Goal: Task Accomplishment & Management: Manage account settings

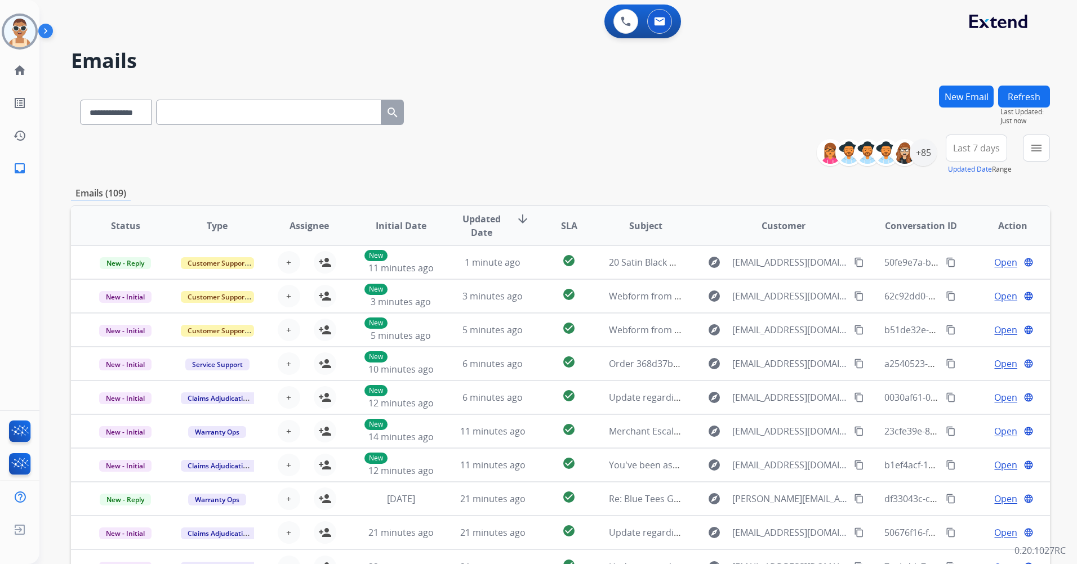
select select "**********"
click at [927, 150] on div "+85" at bounding box center [923, 152] width 27 height 27
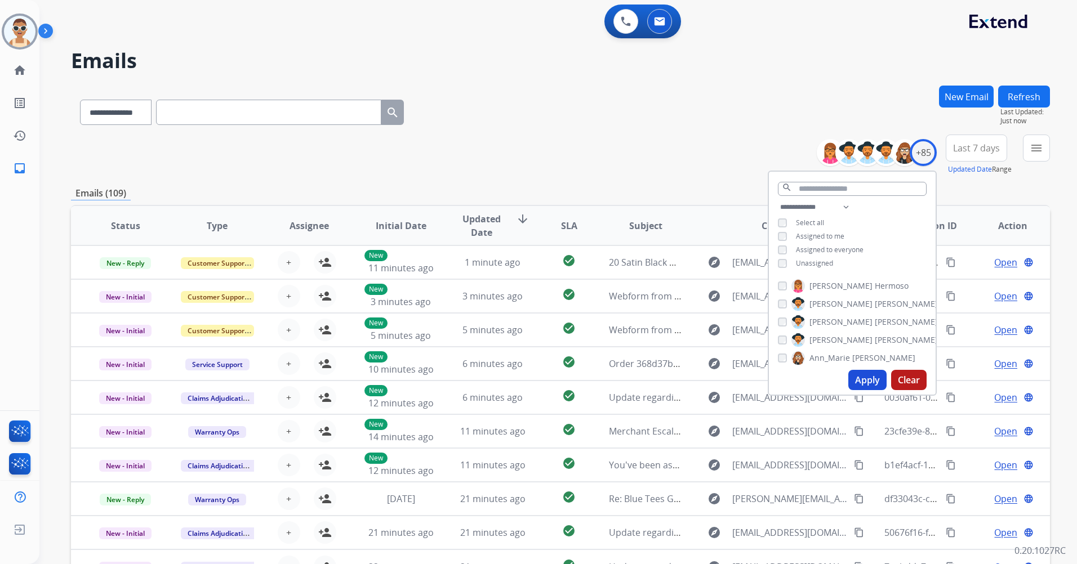
click at [812, 231] on span "Assigned to me" at bounding box center [820, 236] width 48 height 10
click at [812, 262] on span "Unassigned" at bounding box center [814, 263] width 37 height 10
click at [844, 204] on select "**********" at bounding box center [817, 207] width 78 height 14
select select "**********"
click at [778, 200] on select "**********" at bounding box center [817, 207] width 78 height 14
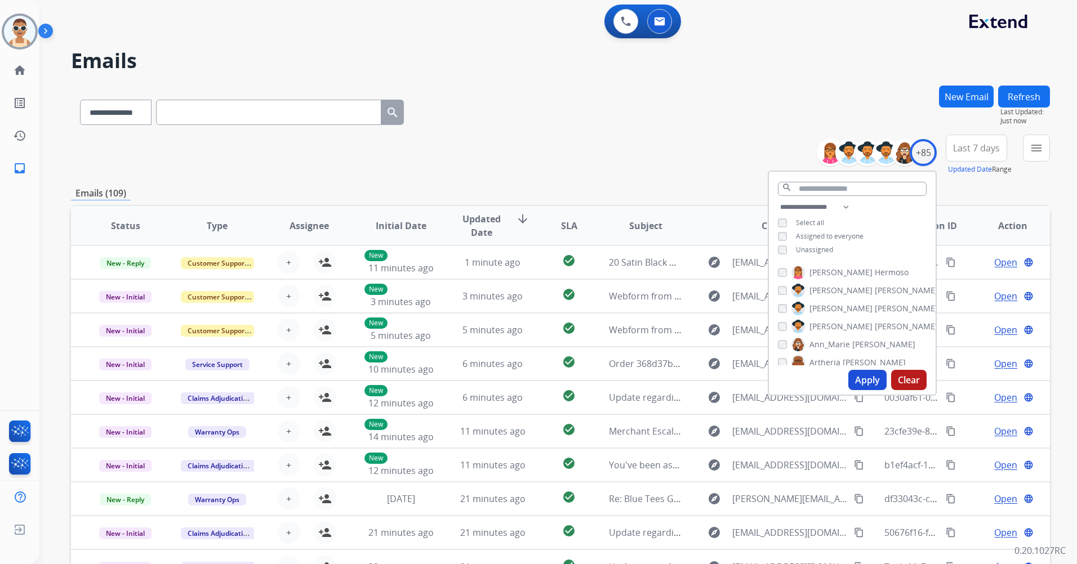
click at [833, 233] on span "Assigned to everyone" at bounding box center [830, 236] width 68 height 10
click at [858, 374] on button "Apply" at bounding box center [867, 380] width 38 height 20
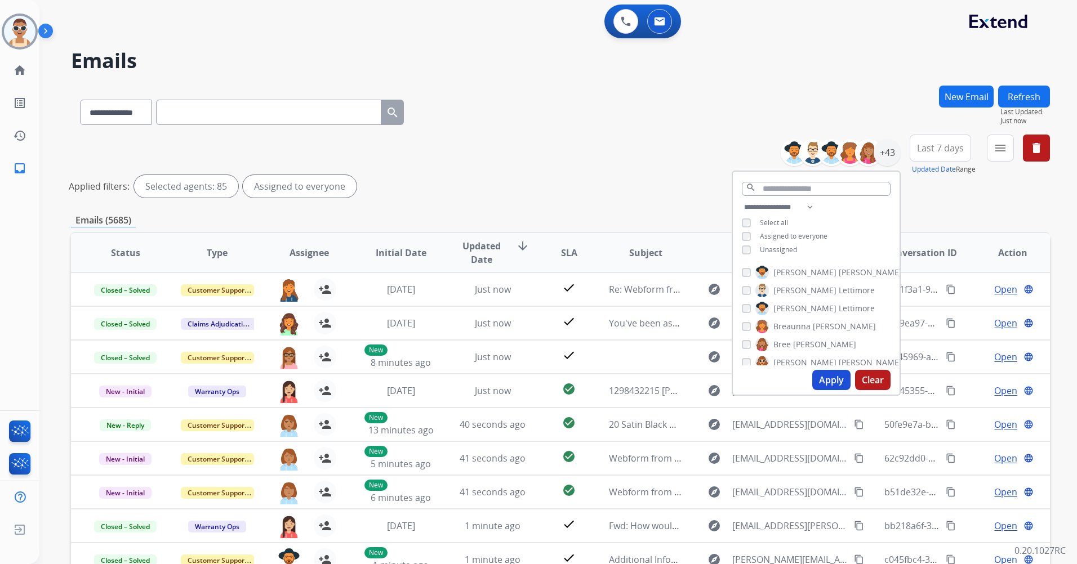
click at [821, 378] on button "Apply" at bounding box center [831, 380] width 38 height 20
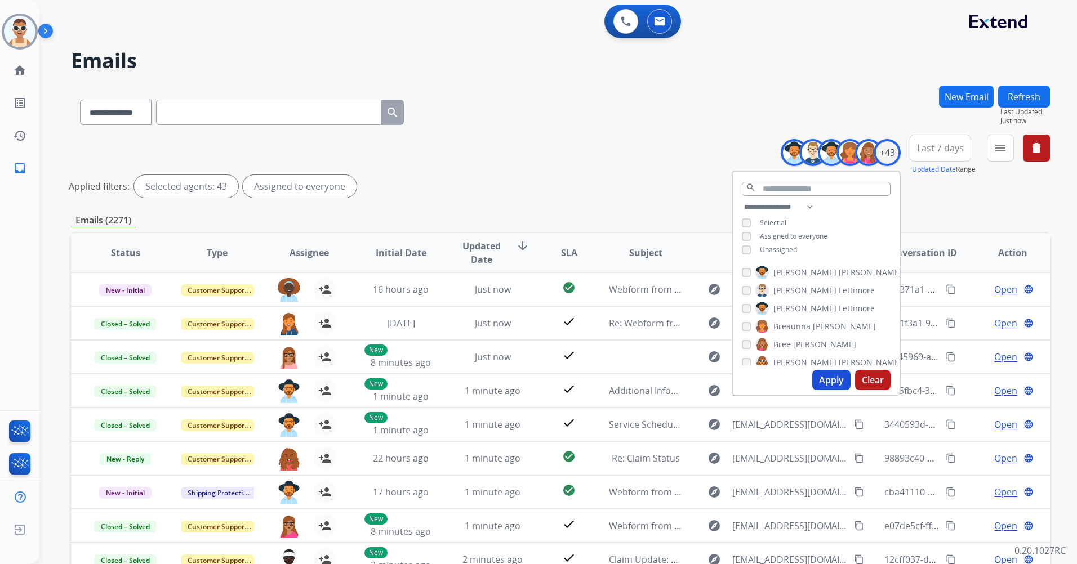
click at [943, 150] on span "Last 7 days" at bounding box center [940, 148] width 47 height 5
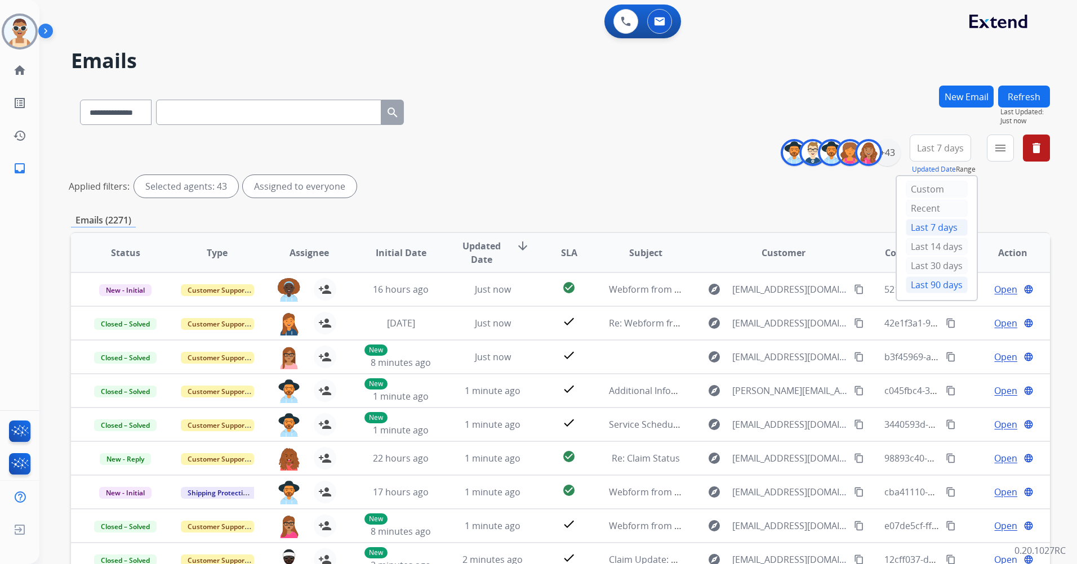
click at [928, 283] on div "Last 90 days" at bounding box center [937, 285] width 62 height 17
click at [1004, 153] on mat-icon "menu" at bounding box center [1000, 148] width 14 height 14
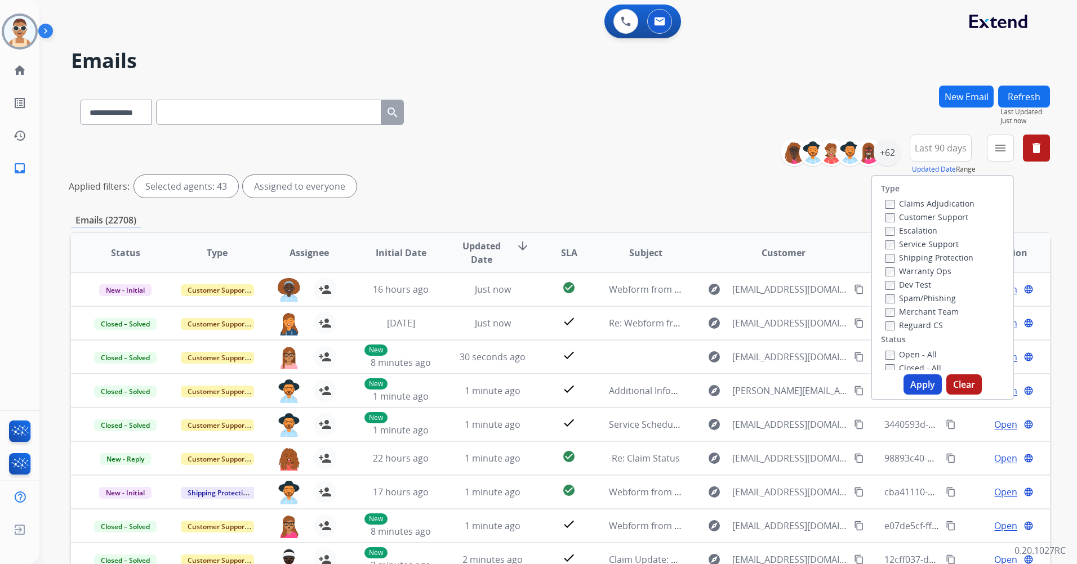
click at [916, 217] on label "Customer Support" at bounding box center [926, 217] width 83 height 11
click at [916, 257] on label "Shipping Protection" at bounding box center [929, 257] width 88 height 11
click at [904, 326] on label "Reguard CS" at bounding box center [913, 325] width 57 height 11
click at [924, 382] on button "Apply" at bounding box center [922, 385] width 38 height 20
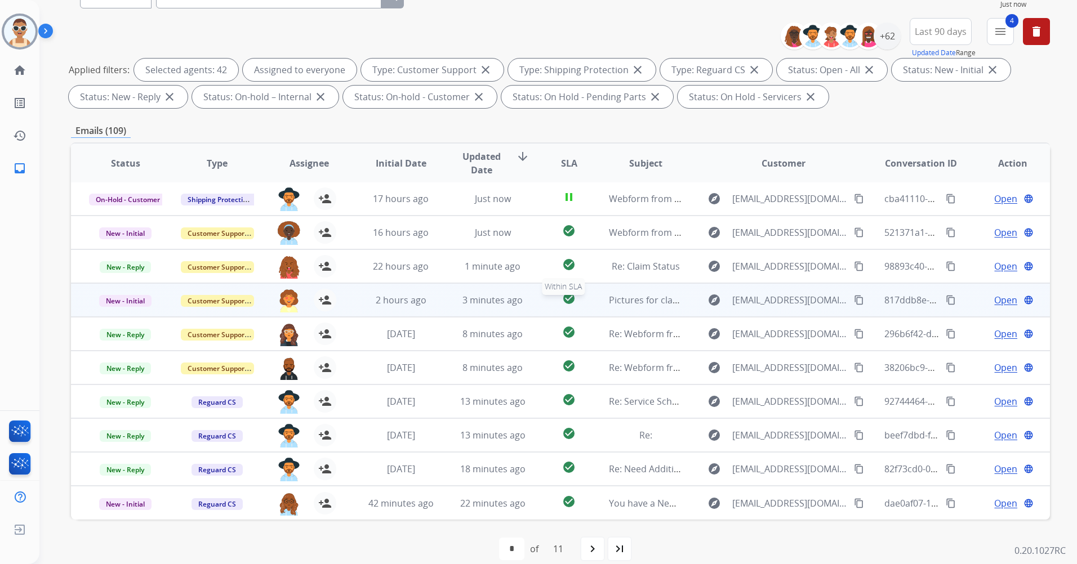
scroll to position [131, 0]
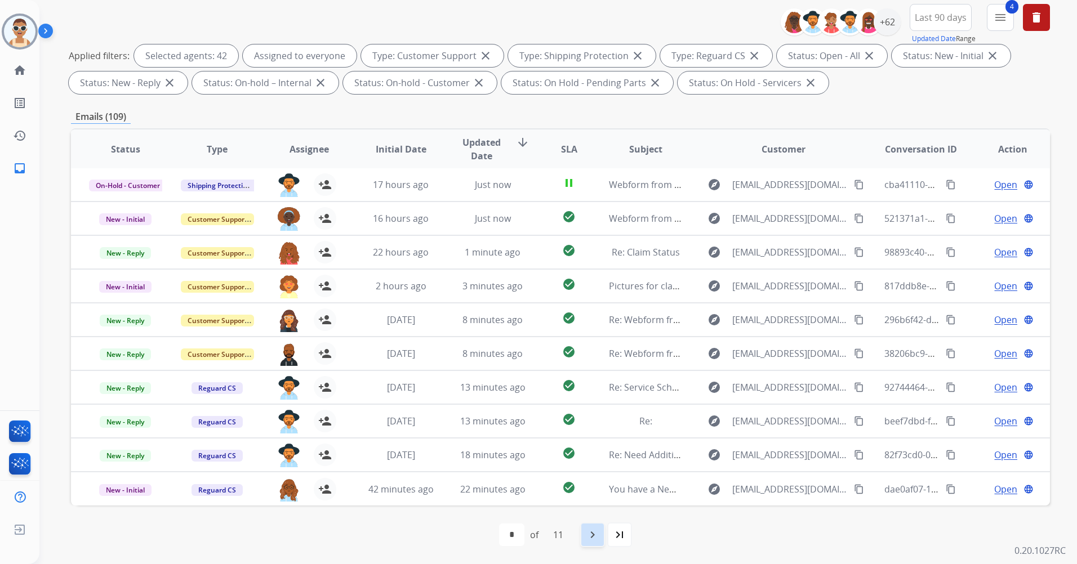
click at [586, 523] on div "navigate_next" at bounding box center [592, 535] width 25 height 25
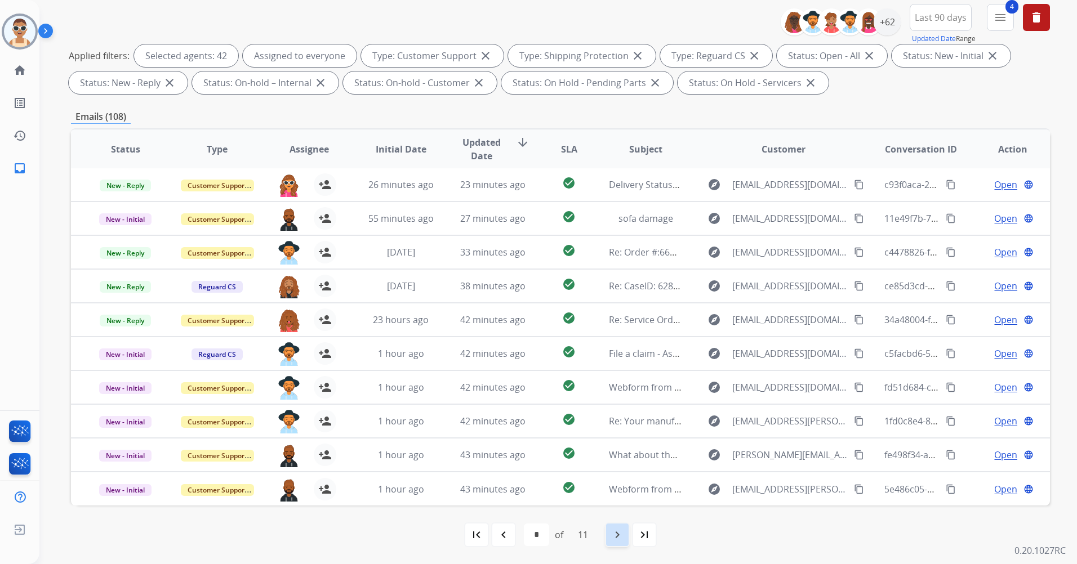
click at [624, 538] on mat-icon "navigate_next" at bounding box center [617, 535] width 14 height 14
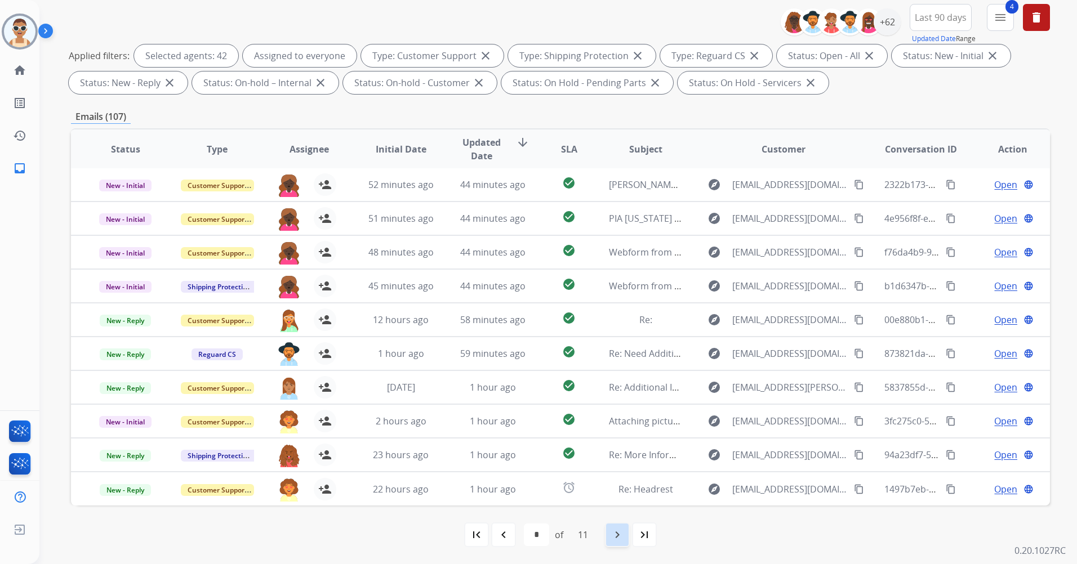
click at [610, 527] on div "navigate_next" at bounding box center [617, 535] width 25 height 25
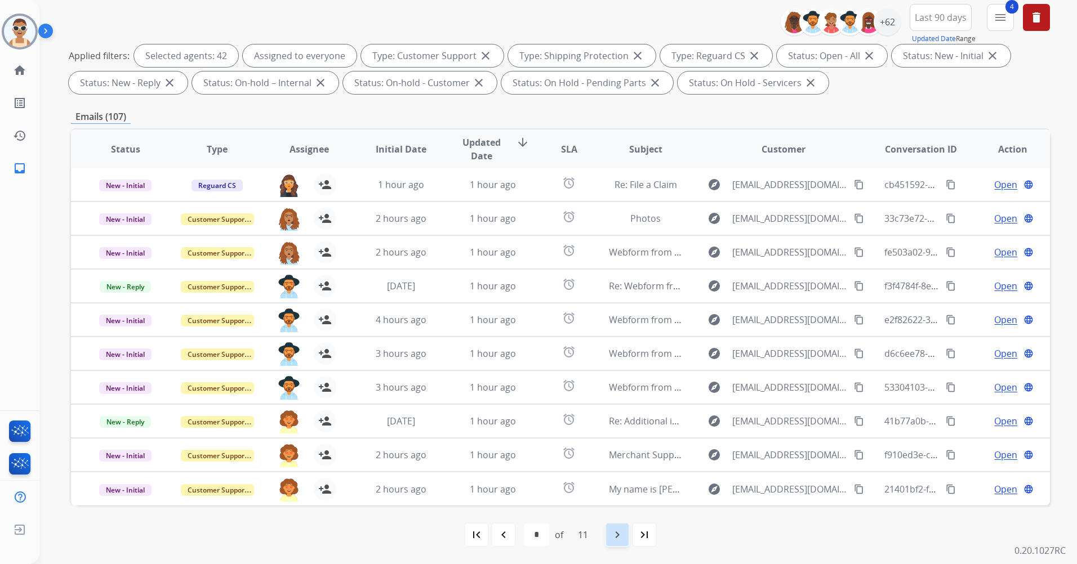
click at [619, 539] on mat-icon "navigate_next" at bounding box center [617, 535] width 14 height 14
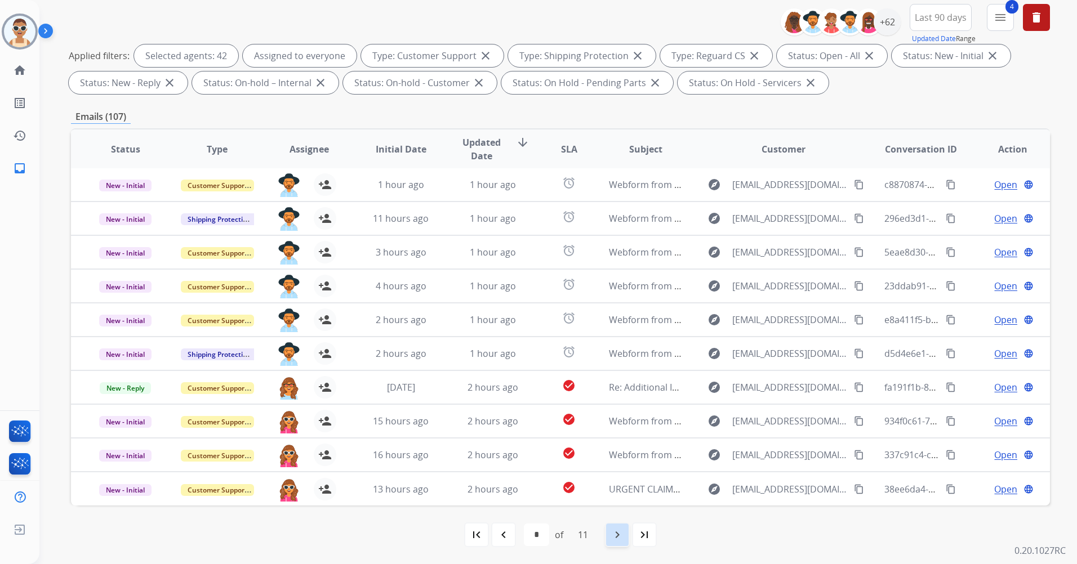
click at [608, 527] on div "navigate_next" at bounding box center [617, 535] width 25 height 25
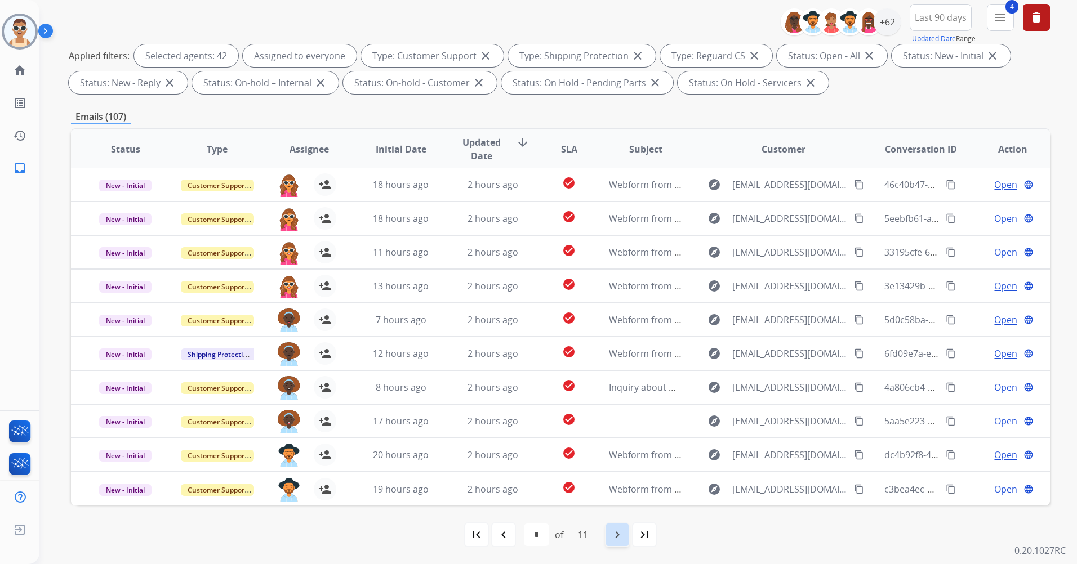
click at [627, 530] on div "navigate_next" at bounding box center [617, 535] width 25 height 25
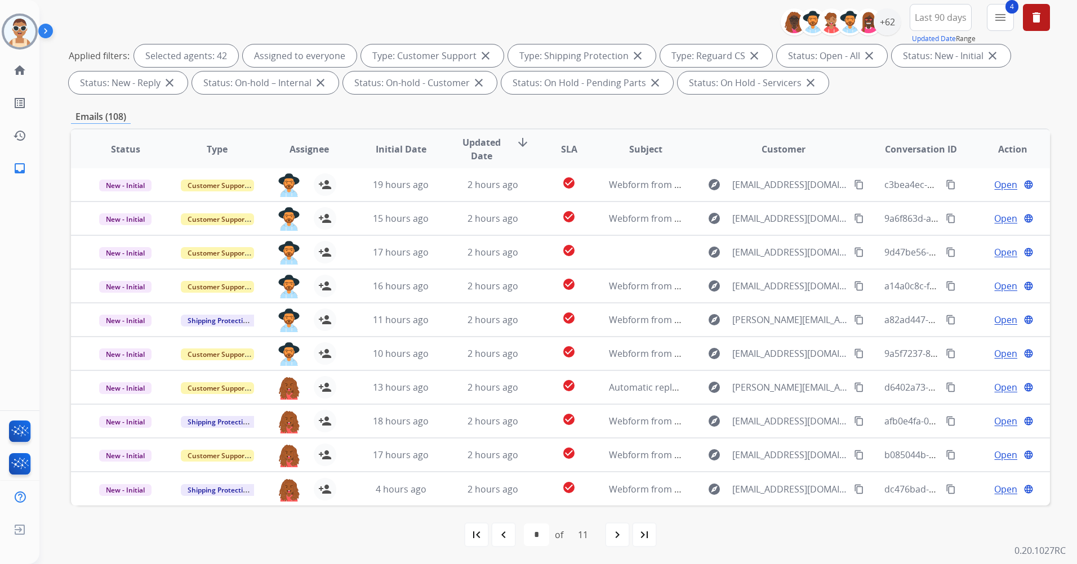
drag, startPoint x: 608, startPoint y: 540, endPoint x: 586, endPoint y: 523, distance: 27.4
click at [610, 540] on div "navigate_next" at bounding box center [617, 535] width 25 height 25
select select "*"
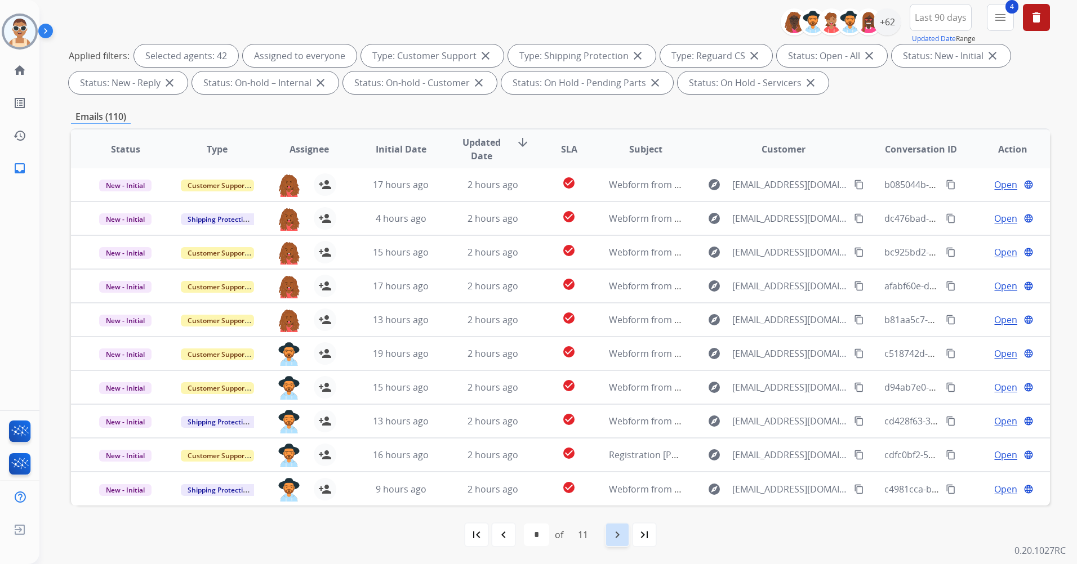
click at [614, 529] on mat-icon "navigate_next" at bounding box center [617, 535] width 14 height 14
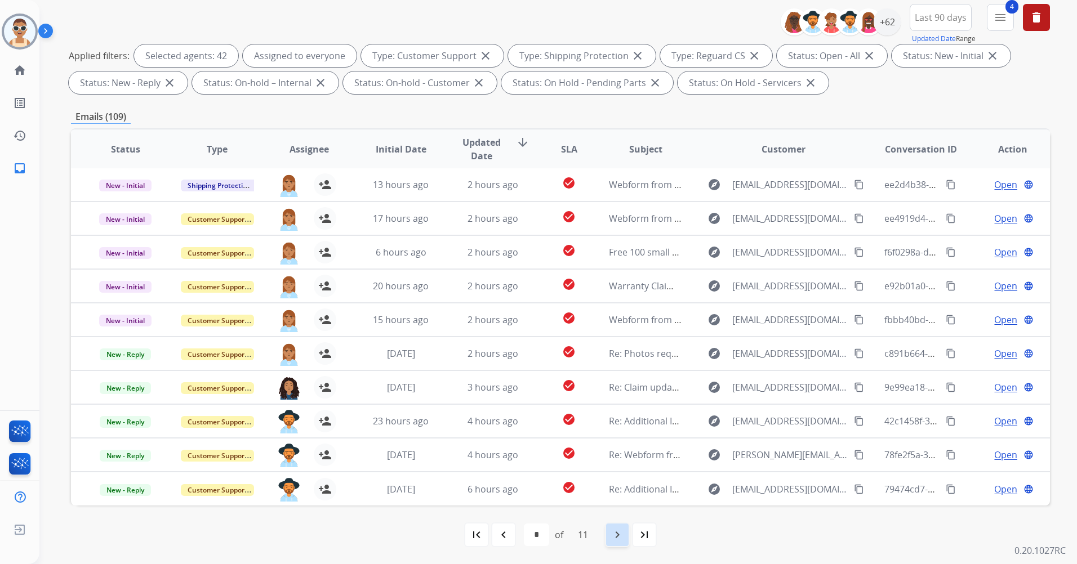
click at [618, 538] on mat-icon "navigate_next" at bounding box center [617, 535] width 14 height 14
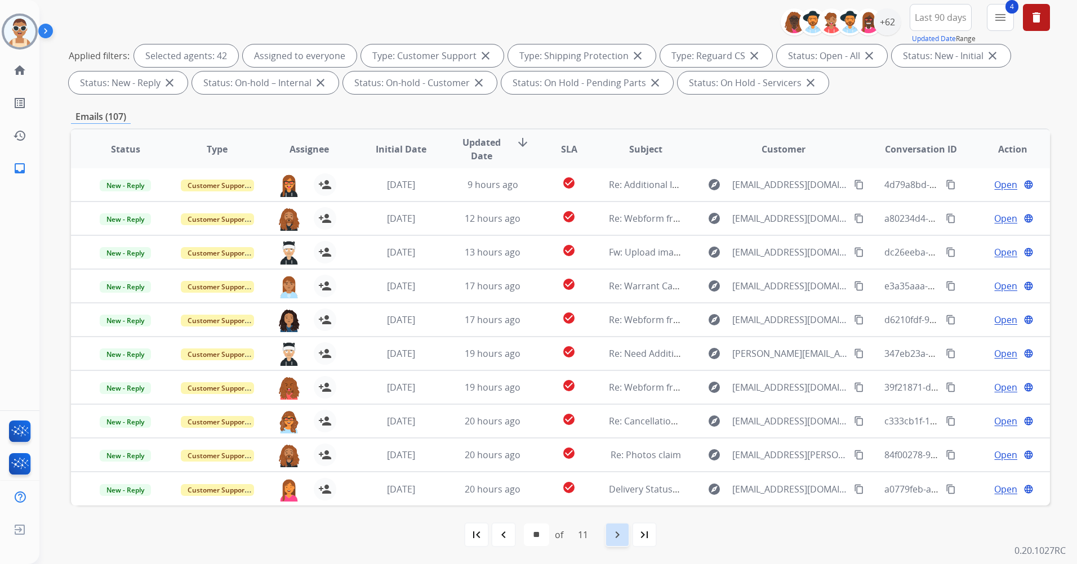
click at [617, 524] on div "navigate_next" at bounding box center [617, 535] width 25 height 25
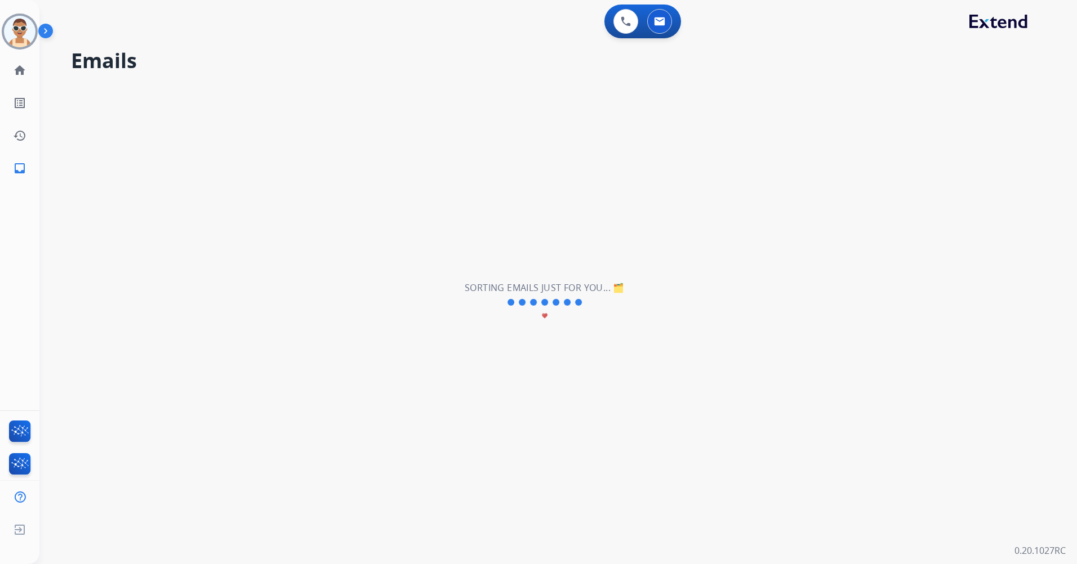
scroll to position [0, 0]
